Goal: Find specific page/section: Find specific page/section

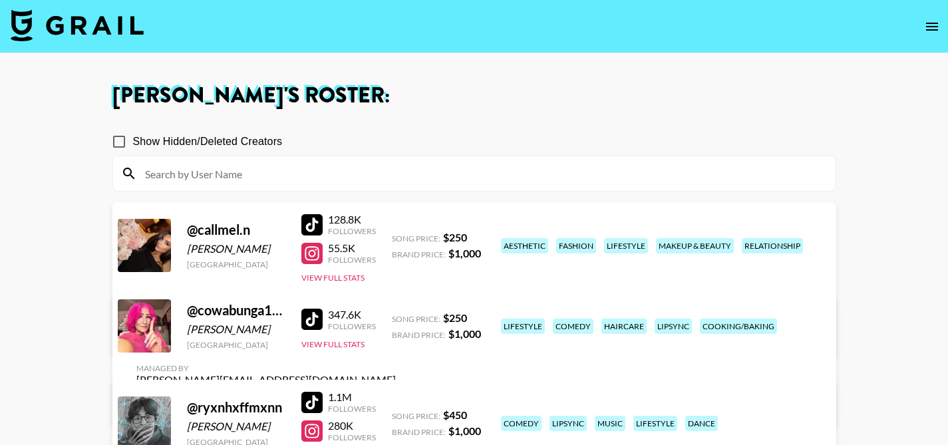
click at [922, 29] on button "open drawer" at bounding box center [931, 26] width 27 height 27
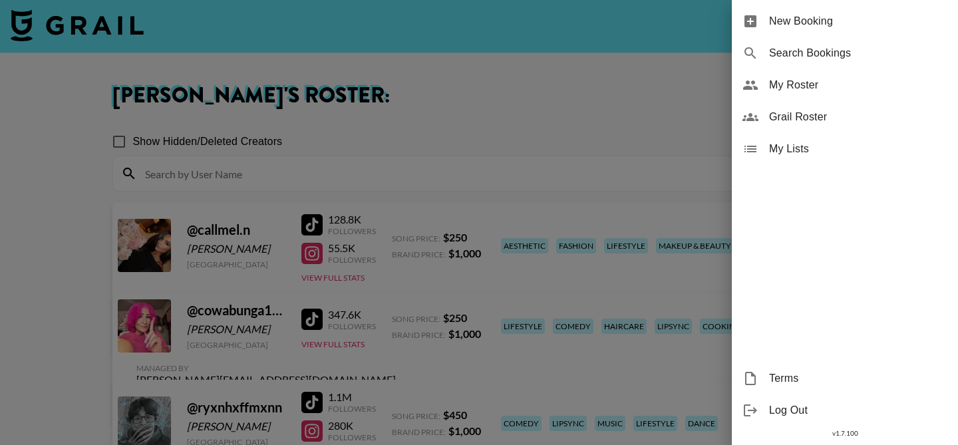
click at [815, 125] on div "Grail Roster" at bounding box center [845, 117] width 226 height 32
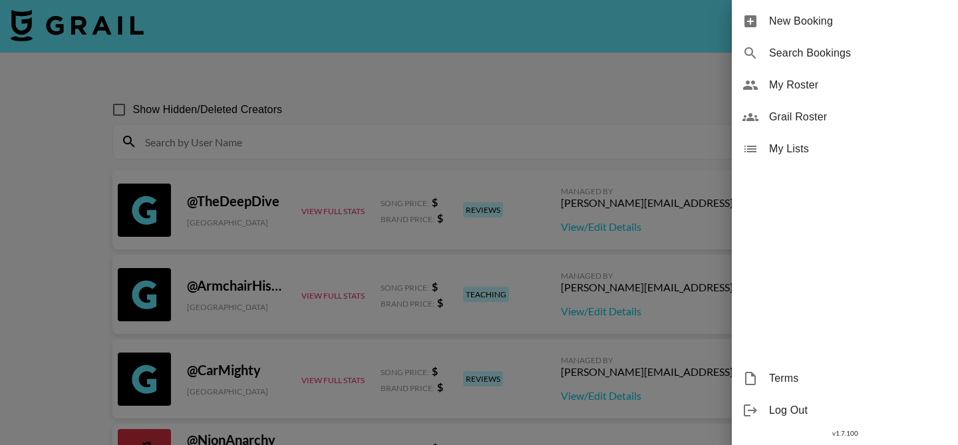
click at [314, 142] on div at bounding box center [479, 222] width 958 height 445
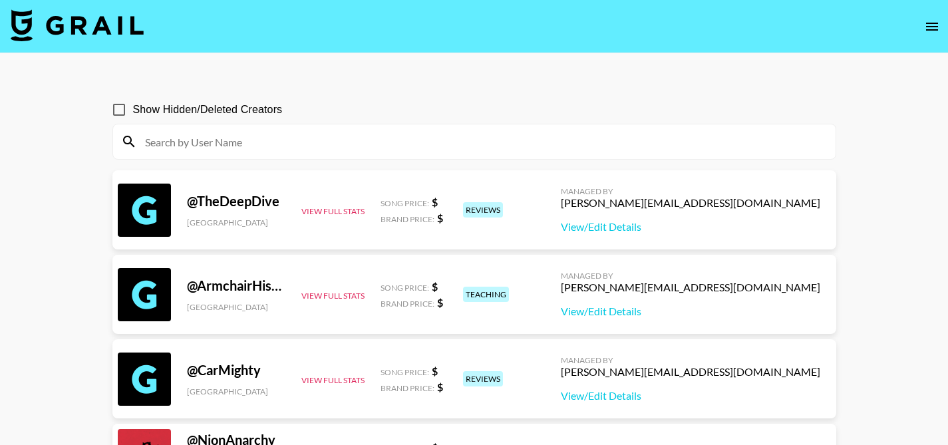
click at [281, 144] on input at bounding box center [482, 141] width 690 height 21
paste input "[PERSON_NAME].vog"
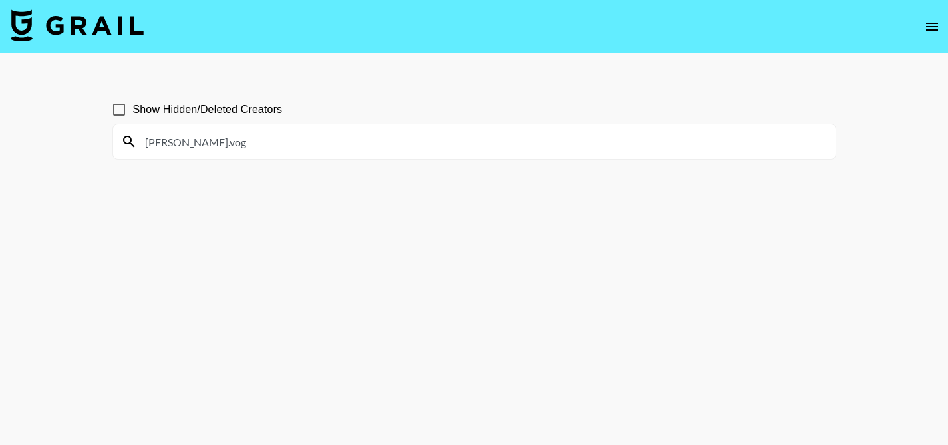
type input "[PERSON_NAME].vog"
click at [111, 108] on input "Show Hidden/Deleted Creators" at bounding box center [119, 110] width 28 height 28
checkbox input "true"
click at [261, 144] on input "[PERSON_NAME].vog" at bounding box center [482, 141] width 690 height 21
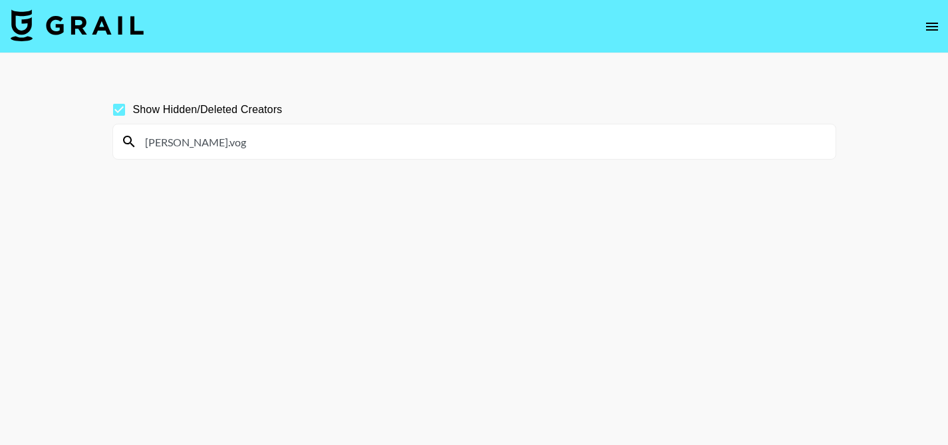
click at [261, 144] on input "[PERSON_NAME].vog" at bounding box center [482, 141] width 690 height 21
paste input "dj.foof"
type input "dj.foof"
